Goal: Information Seeking & Learning: Learn about a topic

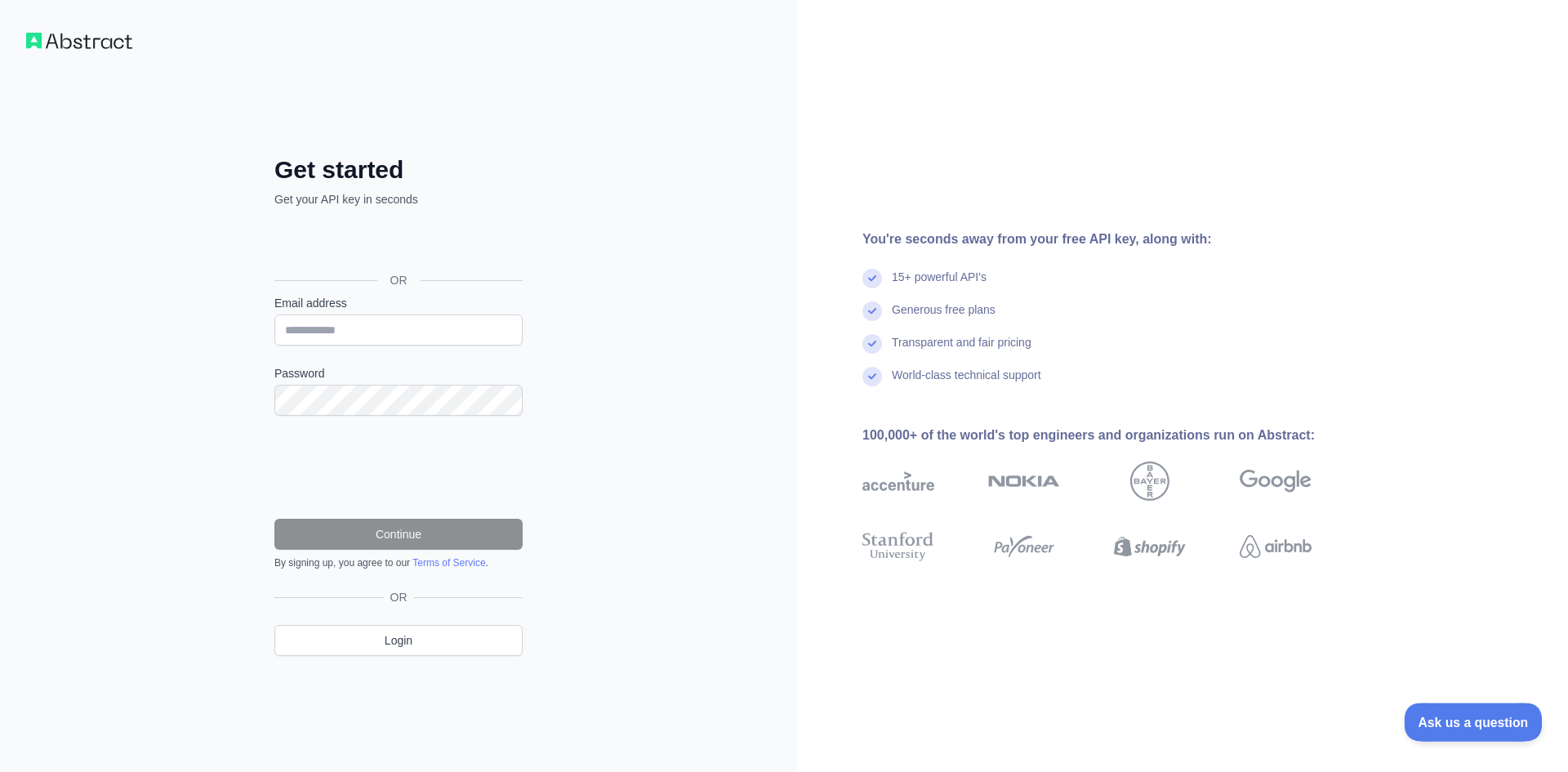
click at [1445, 724] on span "Ask us a question" at bounding box center [1464, 720] width 123 height 11
click at [329, 337] on input "Email address" at bounding box center [398, 330] width 249 height 31
type input "**********"
click at [353, 386] on div "Password" at bounding box center [398, 390] width 249 height 51
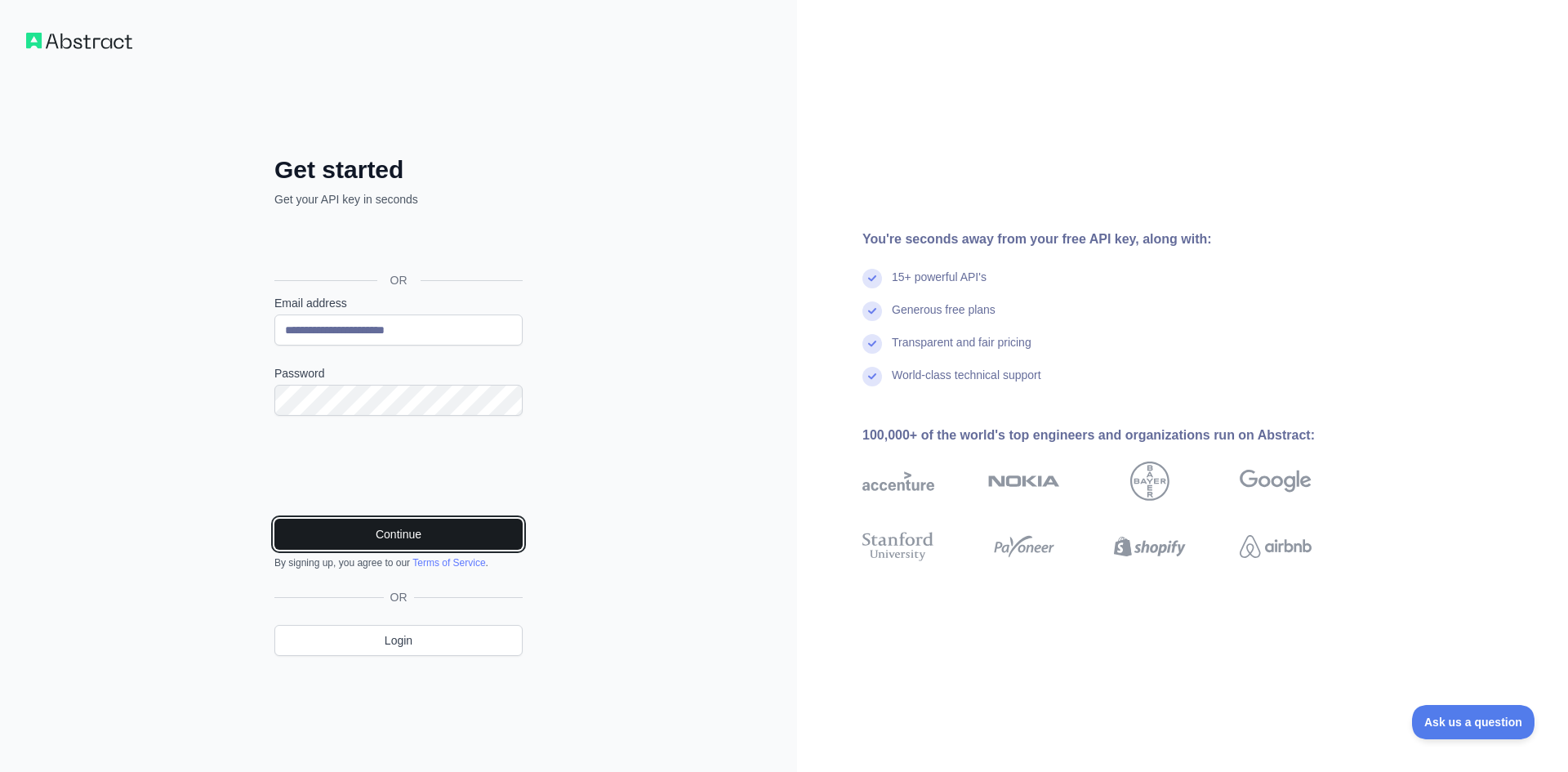
click at [399, 529] on button "Continue" at bounding box center [398, 534] width 249 height 31
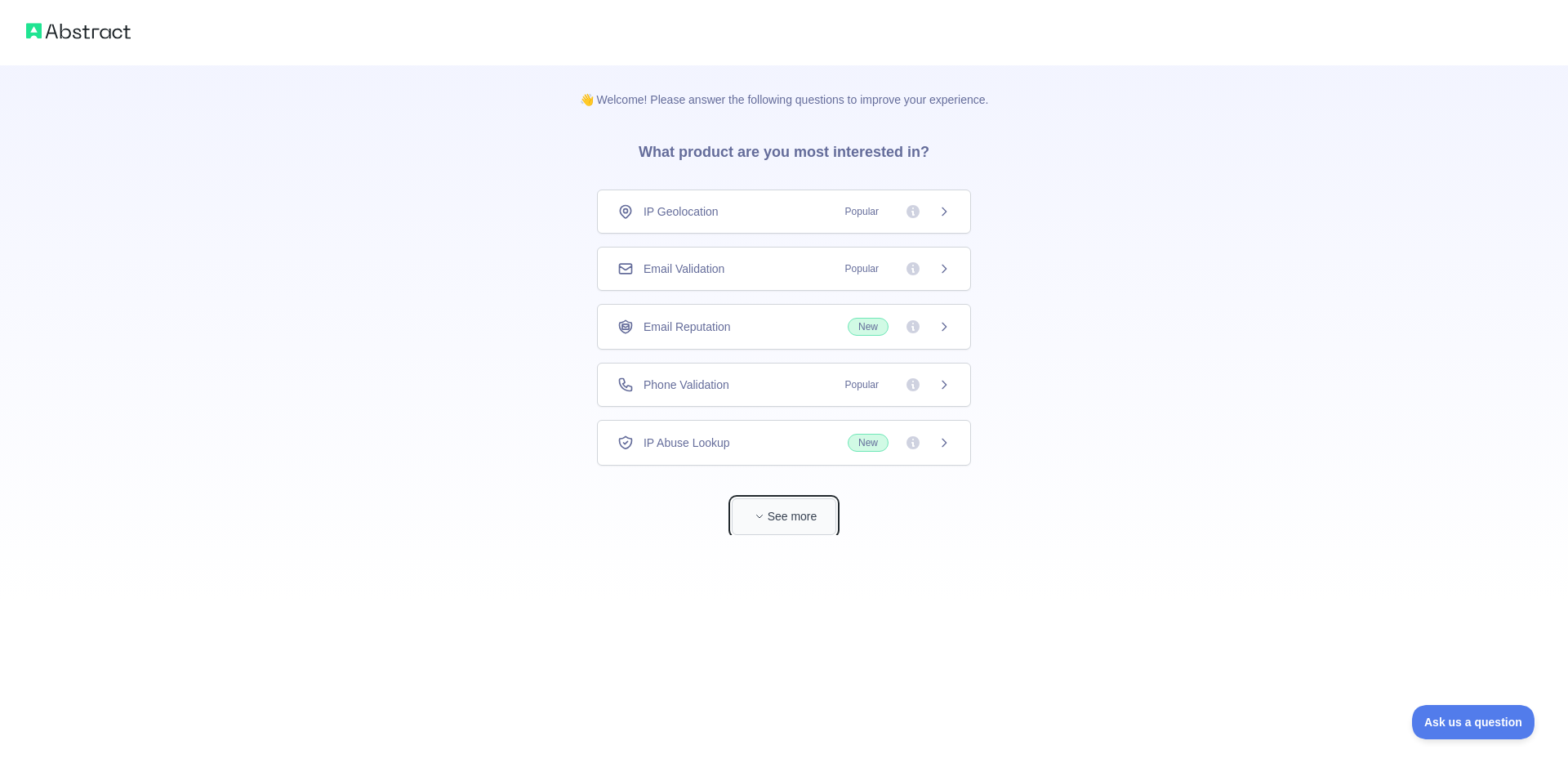
click at [778, 504] on button "See more" at bounding box center [784, 517] width 105 height 37
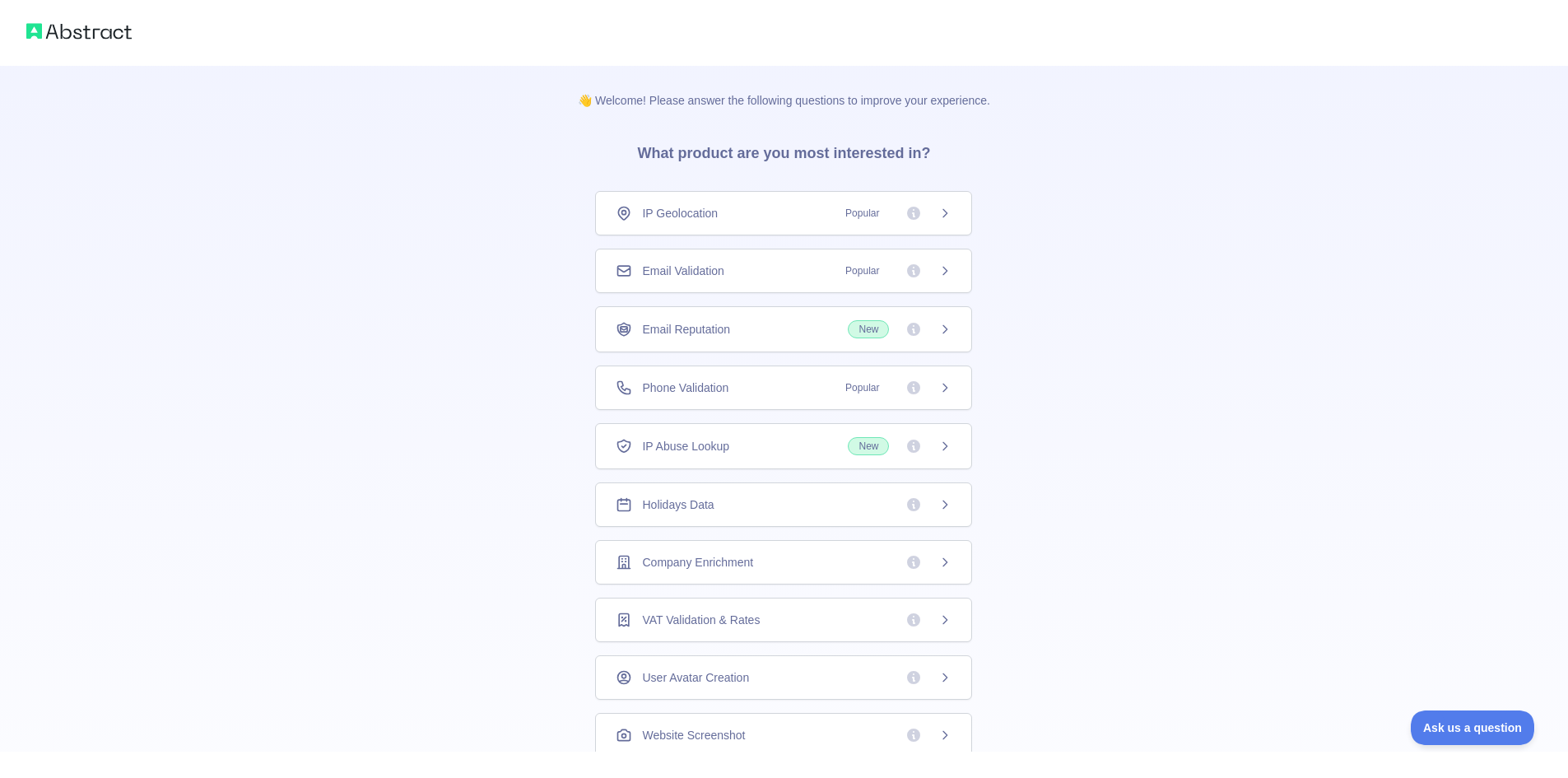
click at [745, 274] on div "Email Validation Popular" at bounding box center [784, 270] width 336 height 16
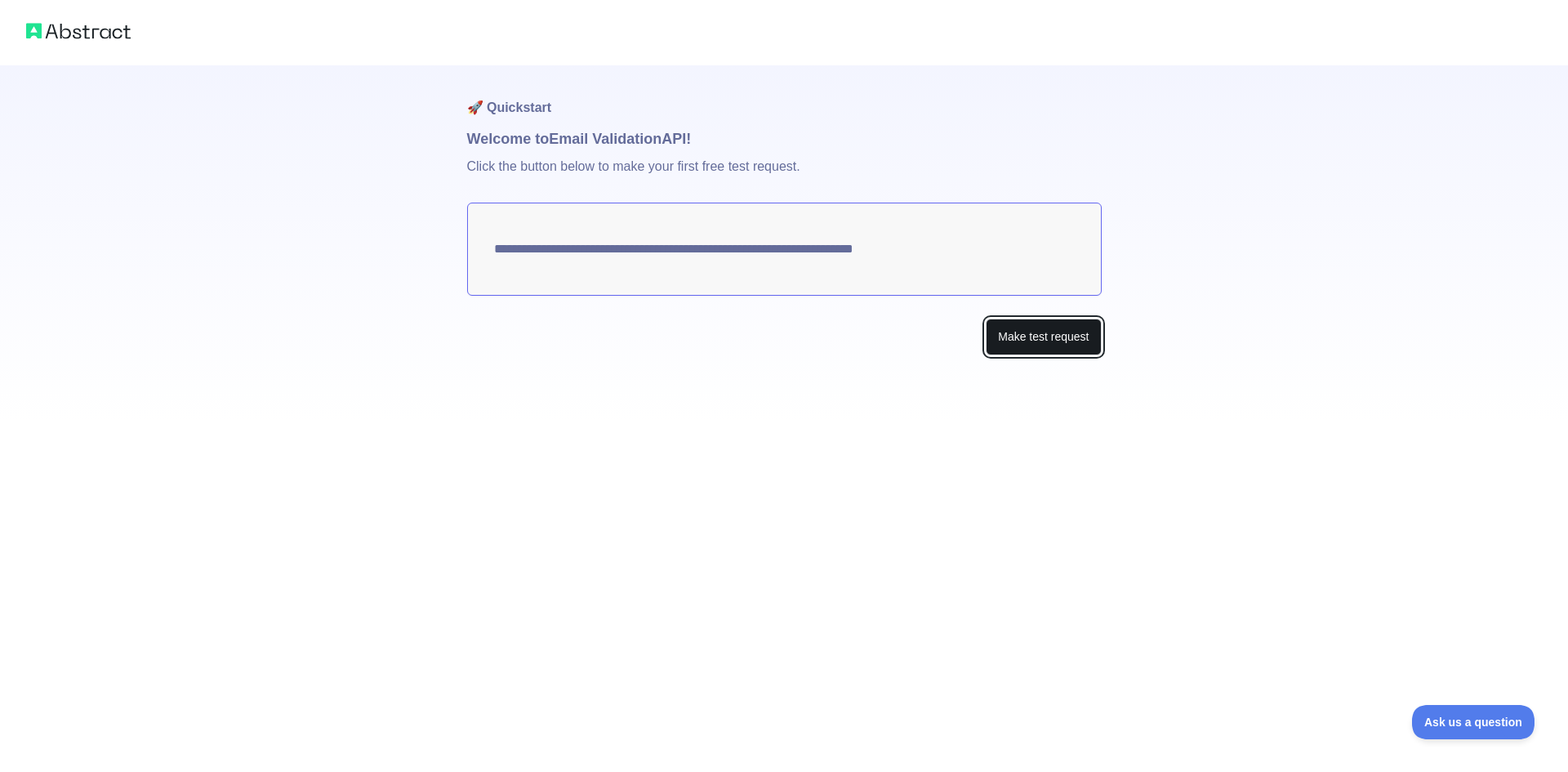
click at [1037, 342] on button "Make test request" at bounding box center [1043, 336] width 115 height 37
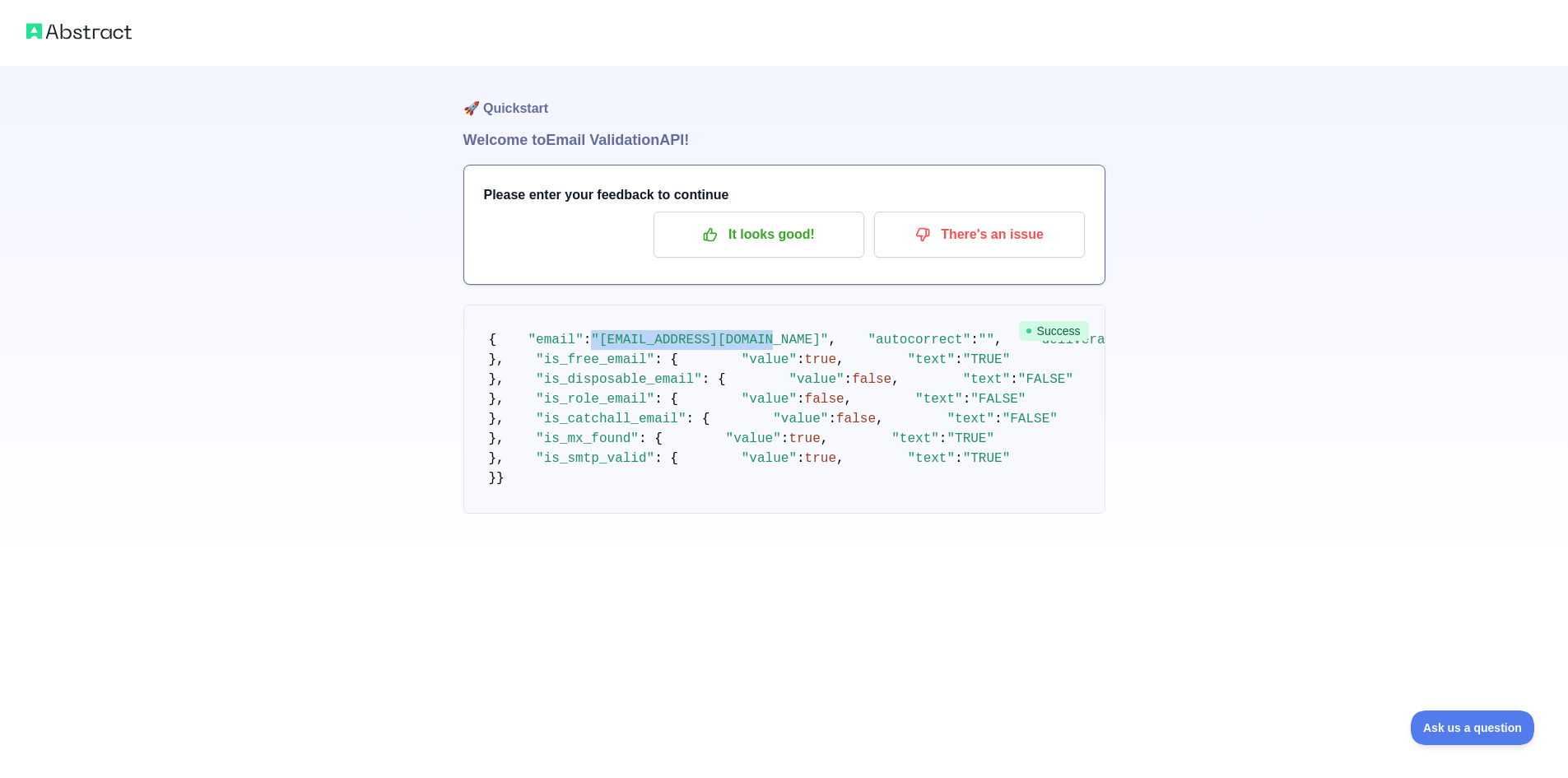
drag, startPoint x: 586, startPoint y: 363, endPoint x: 752, endPoint y: 360, distance: 166.0
click at [752, 348] on span ""waqasoffwork@outlook.com"" at bounding box center [709, 339] width 237 height 14
drag, startPoint x: 762, startPoint y: 359, endPoint x: 592, endPoint y: 369, distance: 170.3
click at [592, 369] on pre "{ "email" : "waqasoffwork@outlook.com" , "autocorrect" : "" , "deliverability" …" at bounding box center [784, 409] width 642 height 209
copy span "waqasoffwork@outlook.com"
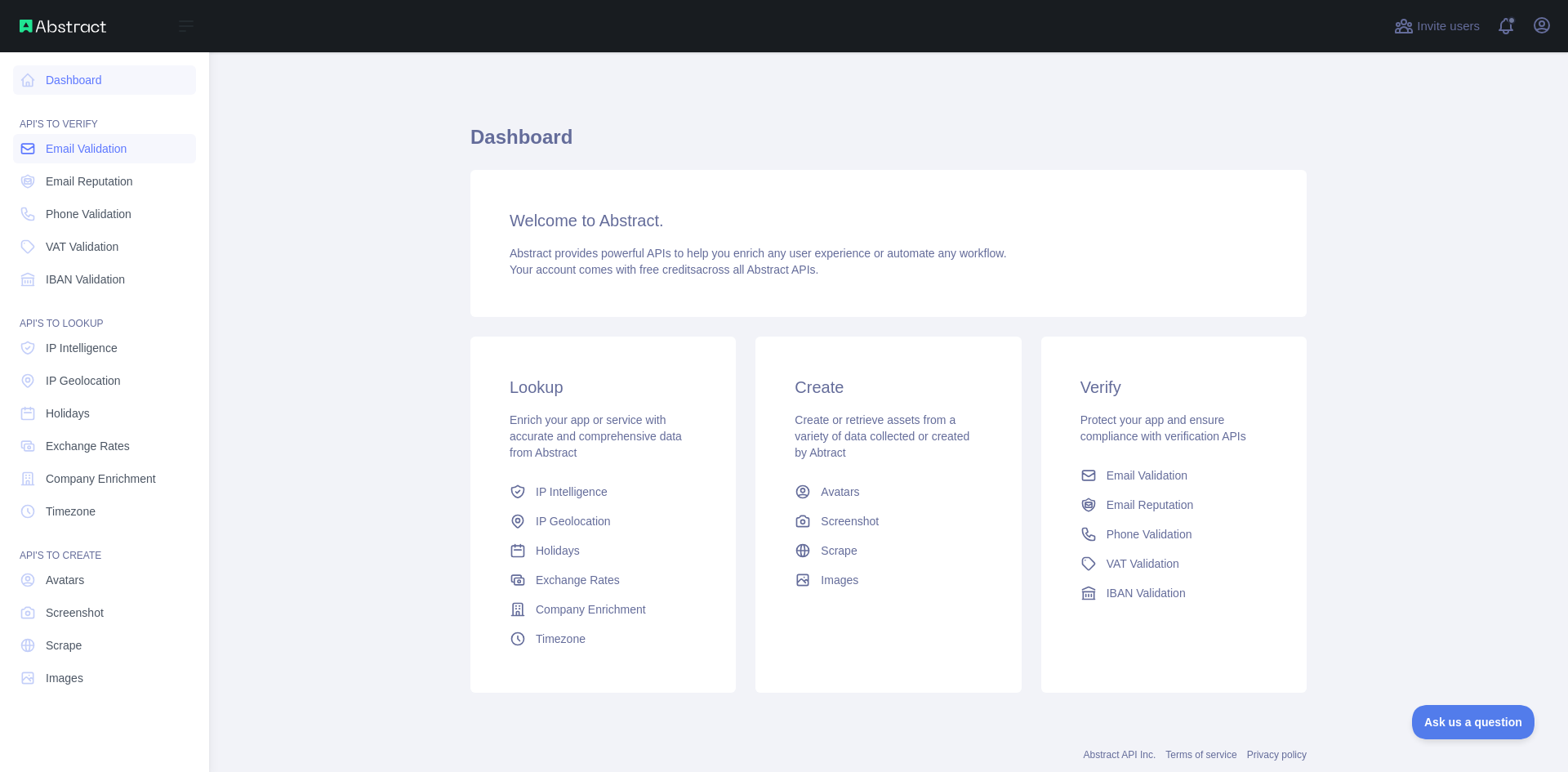
click at [70, 156] on span "Email Validation" at bounding box center [86, 148] width 81 height 16
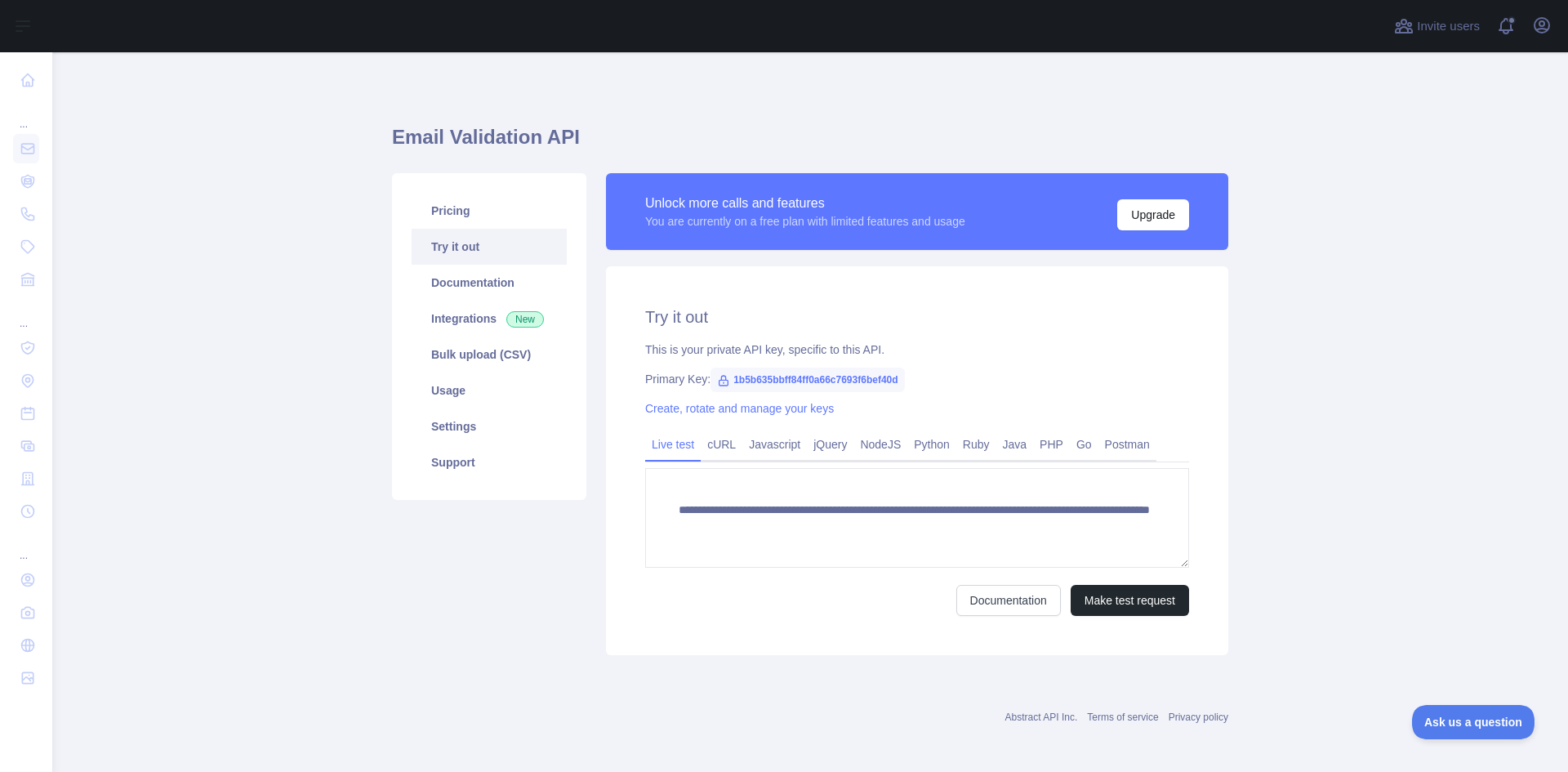
click at [770, 376] on span "1b5b635bbff84ff0a66c7693f6bef40d" at bounding box center [807, 380] width 193 height 25
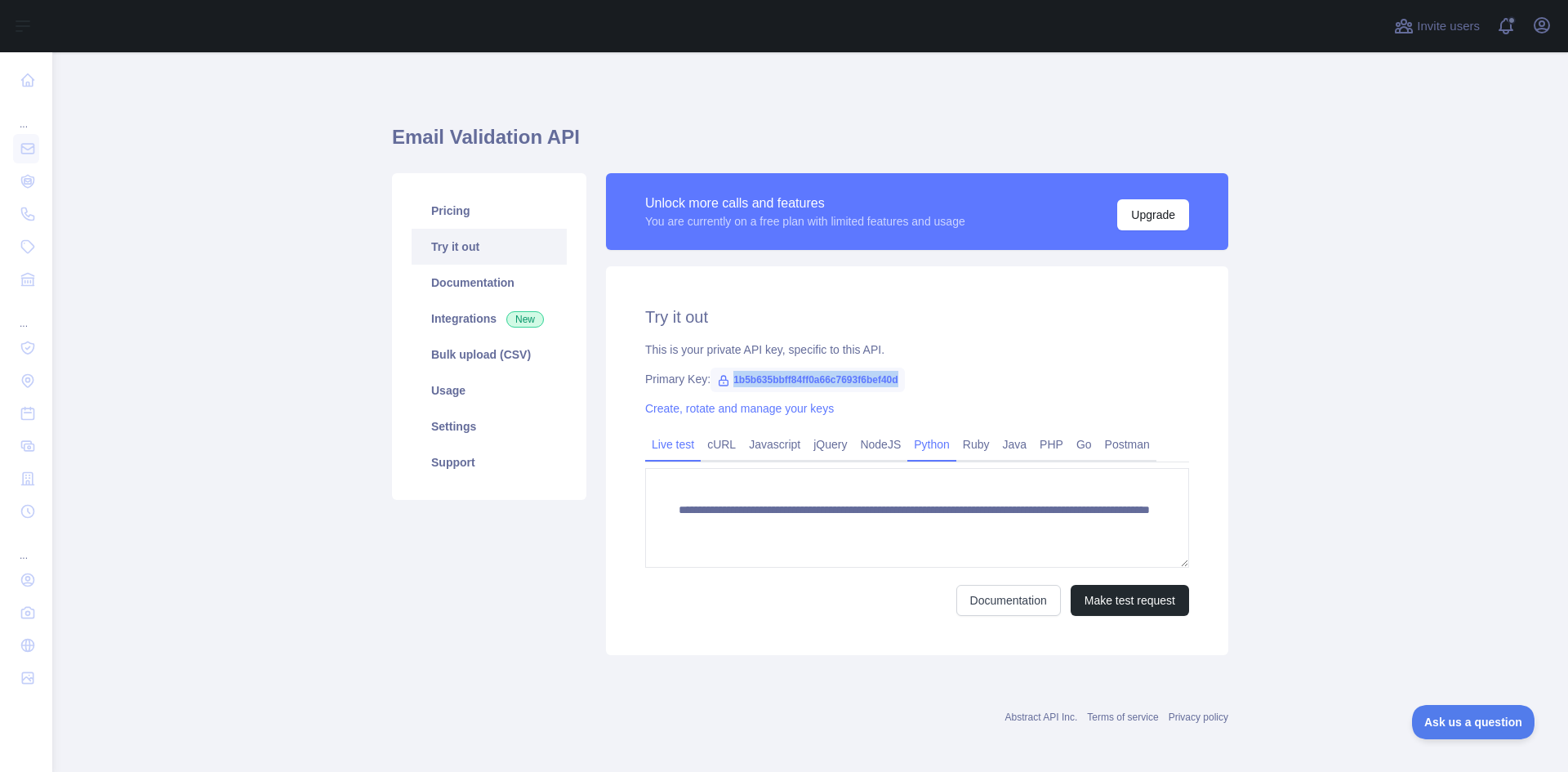
click at [941, 450] on link "Python" at bounding box center [931, 444] width 49 height 26
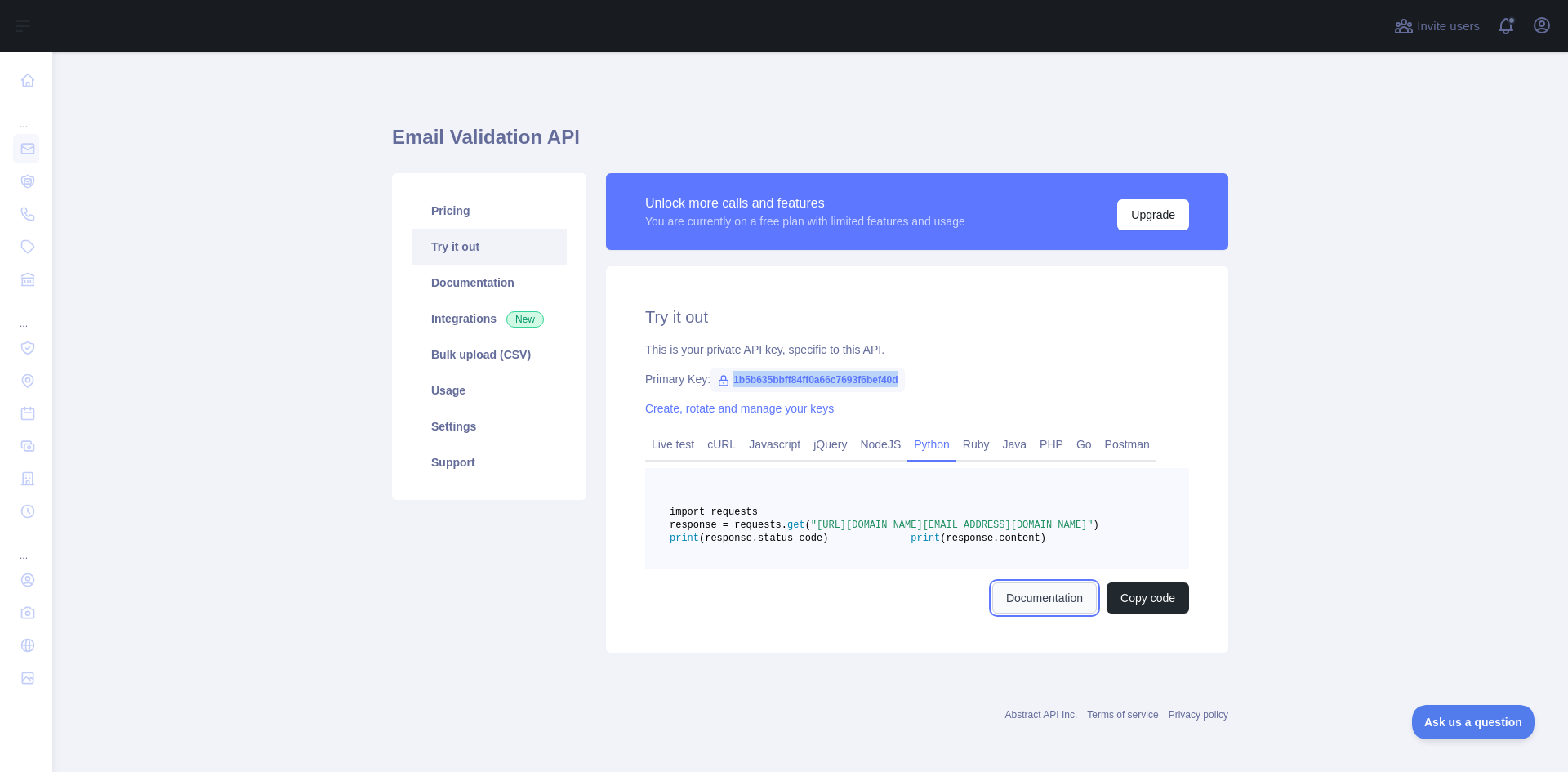
click at [1032, 614] on link "Documentation" at bounding box center [1044, 598] width 105 height 31
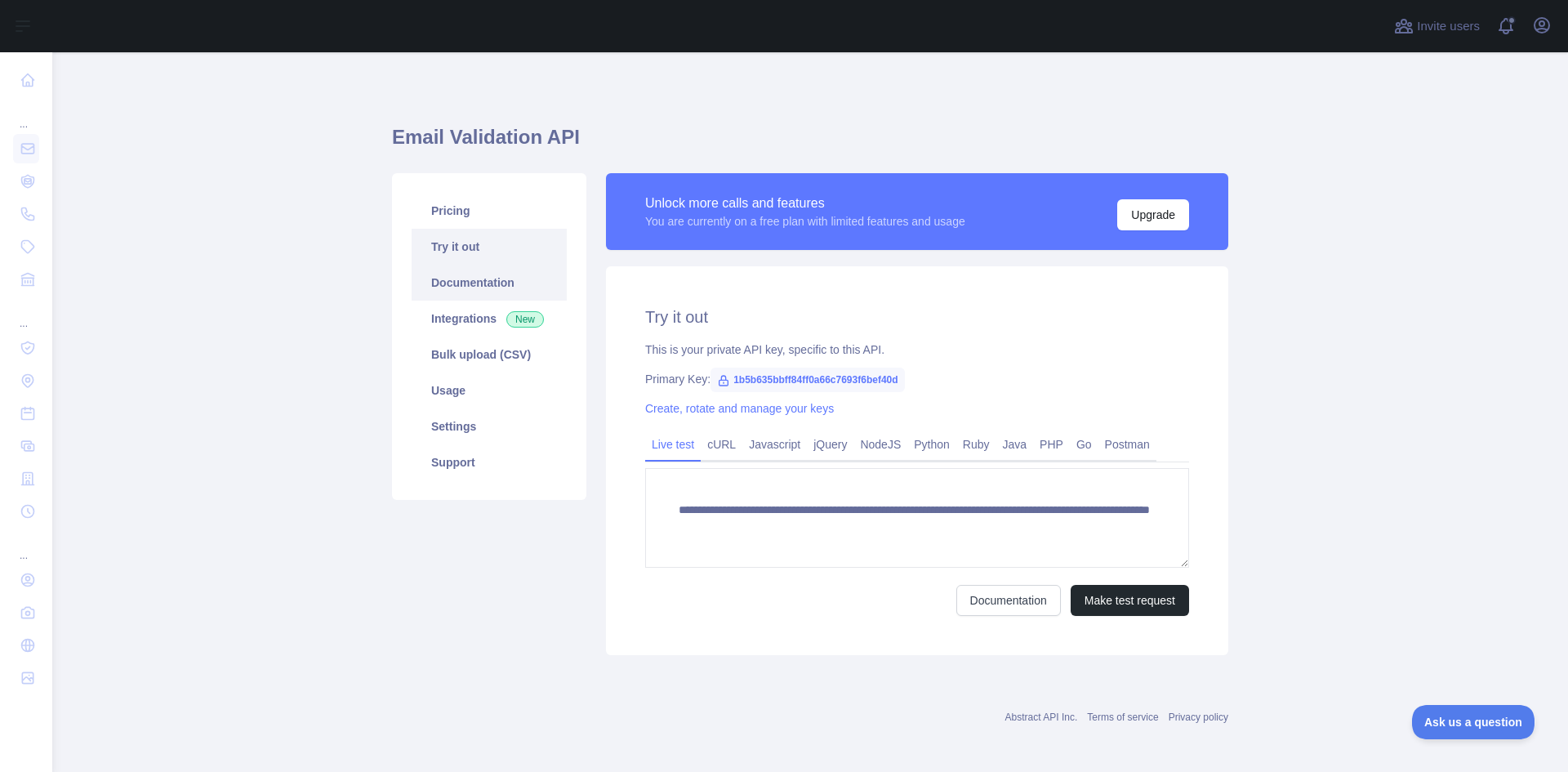
click at [470, 283] on link "Documentation" at bounding box center [489, 283] width 155 height 36
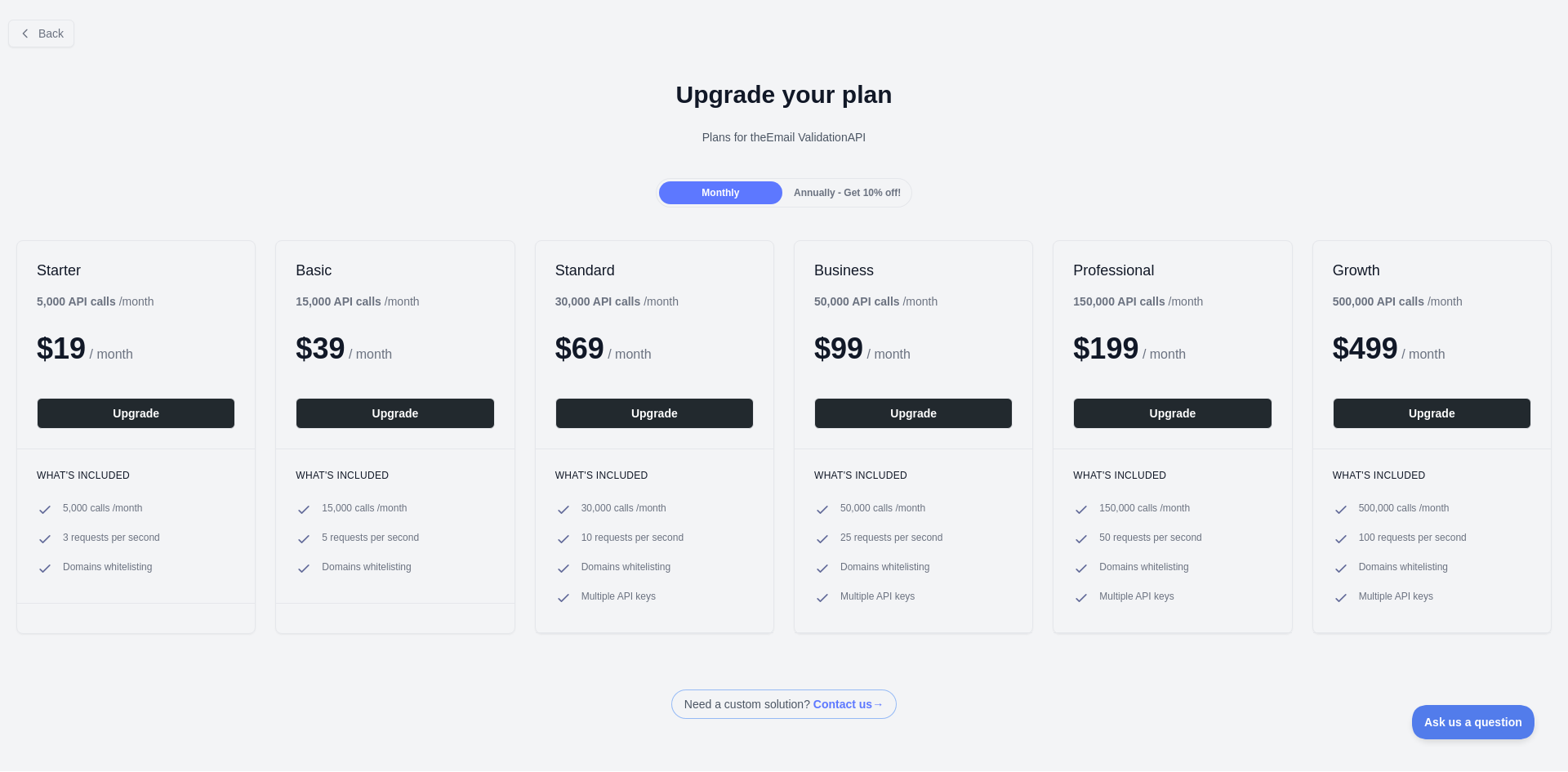
click at [843, 187] on span "Annually - Get 10% off!" at bounding box center [847, 193] width 107 height 11
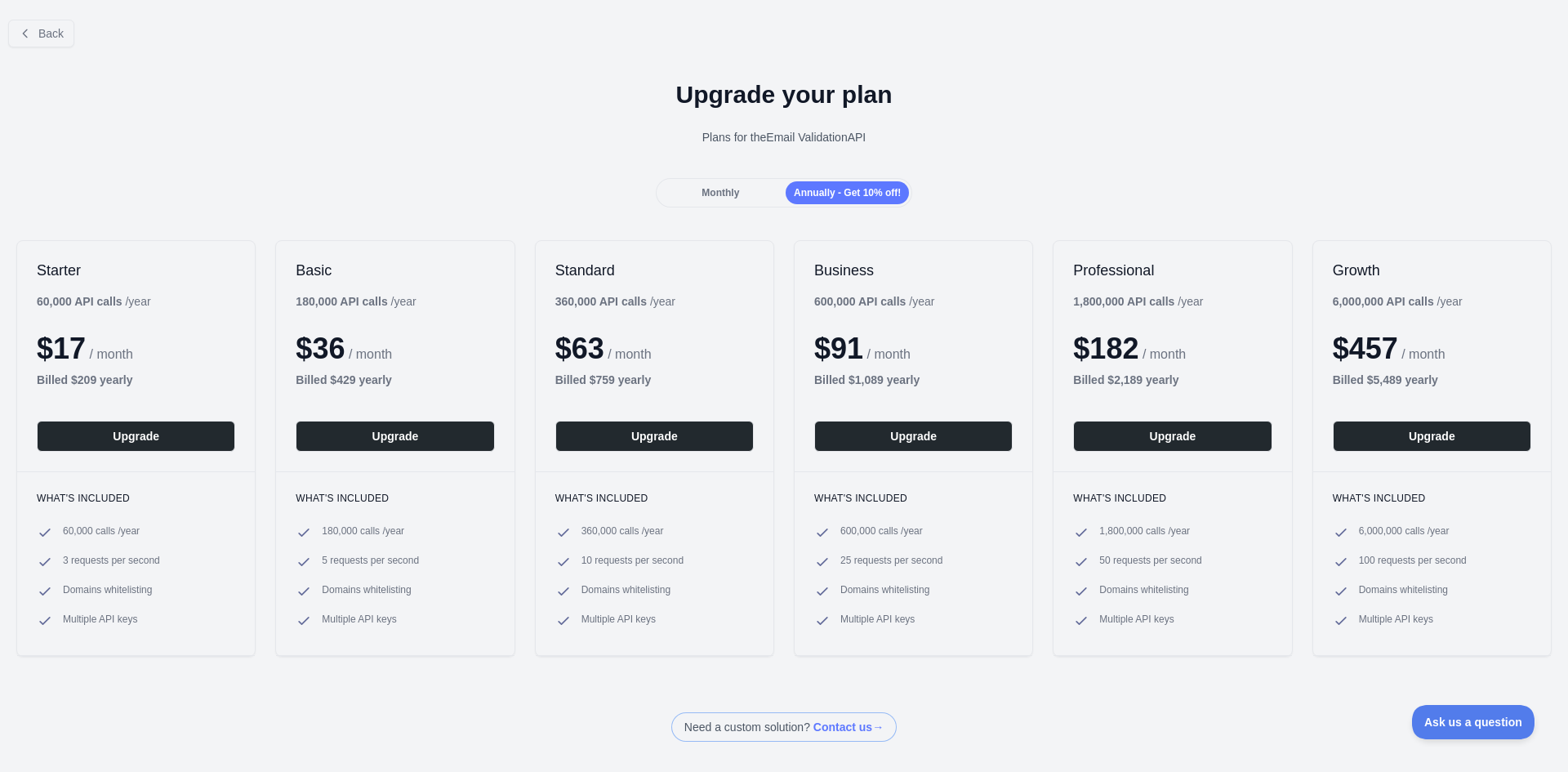
click at [759, 191] on div "Monthly" at bounding box center [720, 193] width 123 height 23
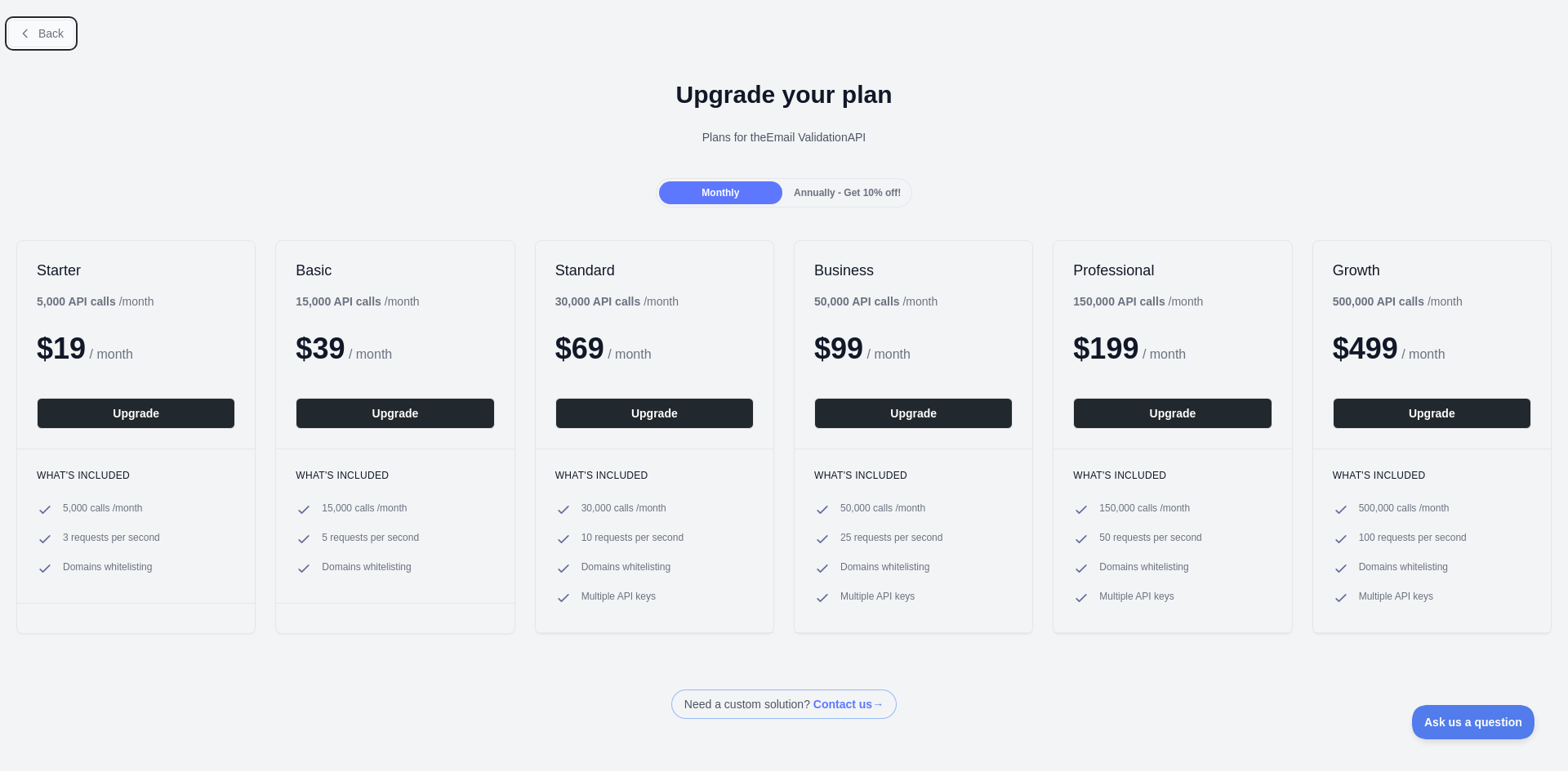
click at [52, 45] on button "Back" at bounding box center [41, 33] width 66 height 28
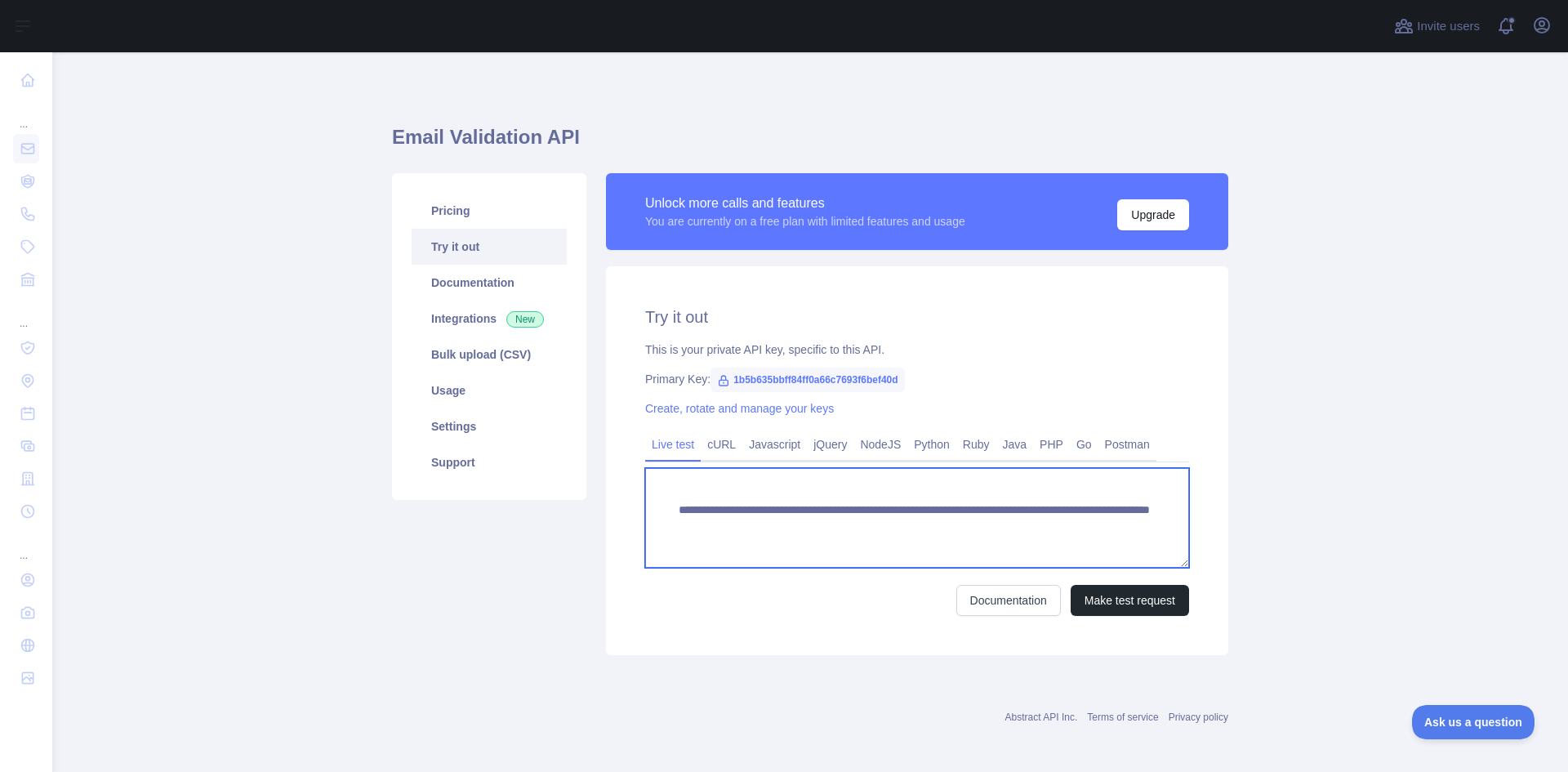
drag, startPoint x: 623, startPoint y: 462, endPoint x: 648, endPoint y: 495, distance: 41.4
click at [646, 494] on textarea "**********" at bounding box center [916, 518] width 544 height 100
drag, startPoint x: 701, startPoint y: 511, endPoint x: 1128, endPoint y: 559, distance: 429.7
click at [1128, 559] on textarea "**********" at bounding box center [916, 518] width 544 height 100
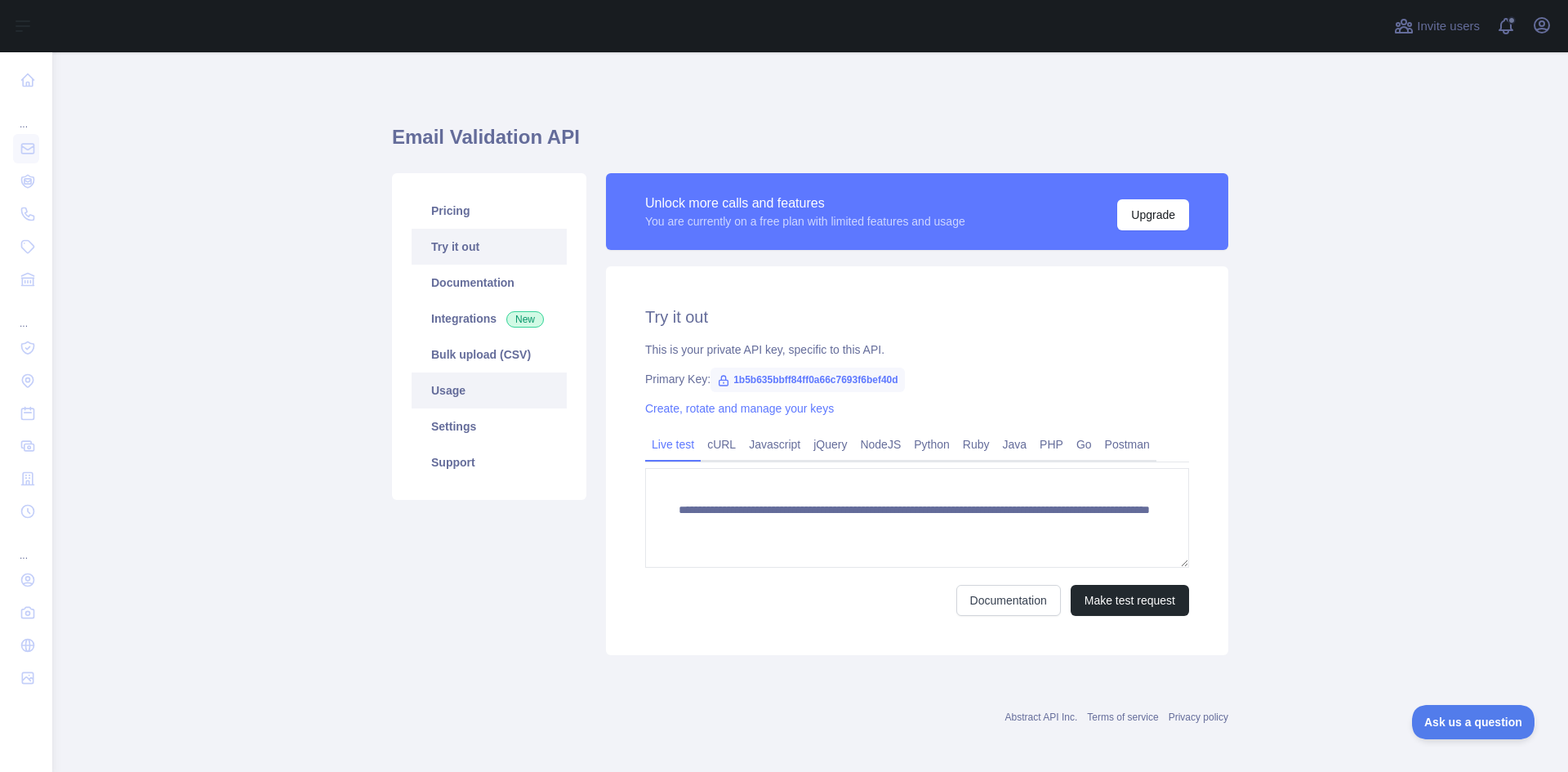
click at [459, 395] on link "Usage" at bounding box center [489, 391] width 155 height 36
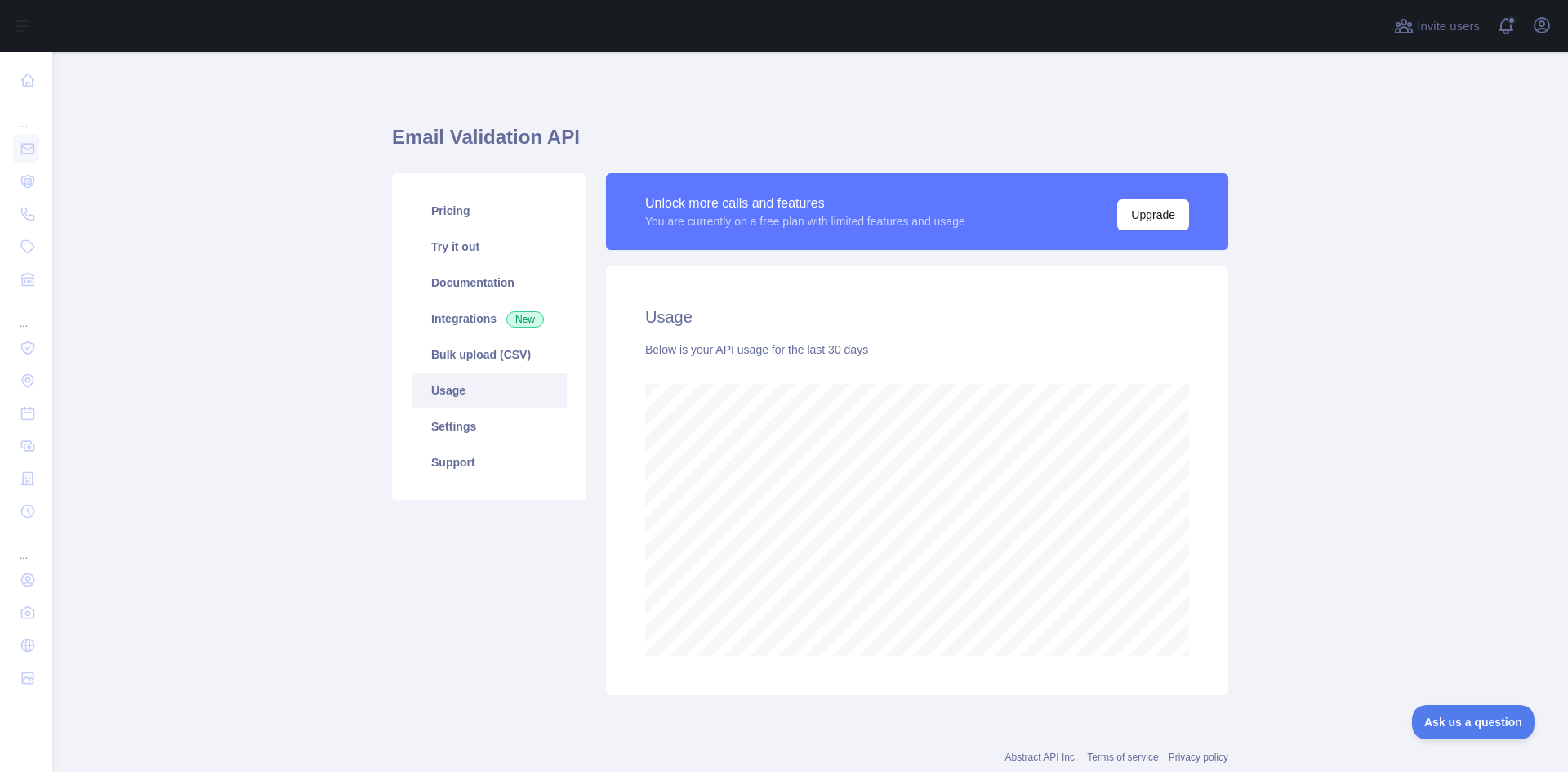
scroll to position [720, 1503]
